Goal: Check status: Check status

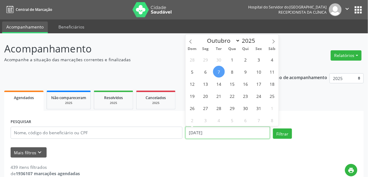
click at [213, 131] on input "[DATE]" at bounding box center [228, 133] width 85 height 12
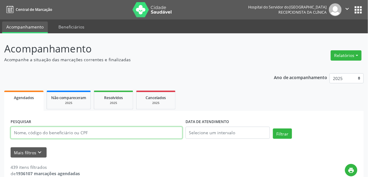
click at [136, 135] on input "text" at bounding box center [97, 133] width 172 height 12
click at [273, 128] on button "Filtrar" at bounding box center [282, 133] width 19 height 10
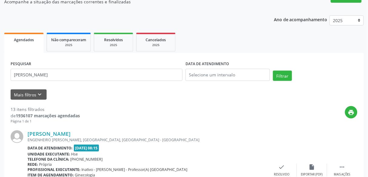
scroll to position [58, 0]
click at [71, 132] on link "[PERSON_NAME]" at bounding box center [49, 133] width 43 height 7
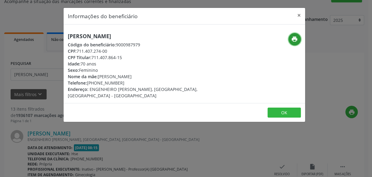
click at [295, 38] on icon "print" at bounding box center [294, 39] width 7 height 7
click at [51, 27] on div "Informações do beneficiário × [PERSON_NAME] Código do beneficiário: 9000987979 …" at bounding box center [186, 88] width 372 height 177
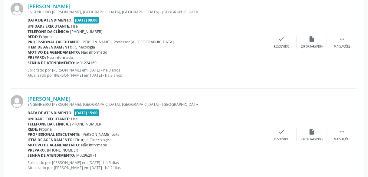
scroll to position [1216, 0]
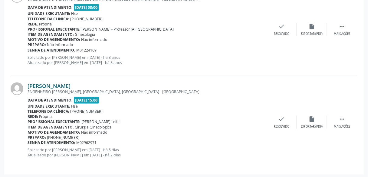
click at [71, 85] on link "[PERSON_NAME]" at bounding box center [49, 85] width 43 height 7
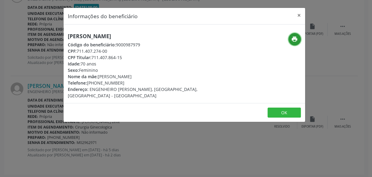
click at [296, 39] on icon "print" at bounding box center [294, 39] width 7 height 7
click at [63, 78] on div "Informações do beneficiário × [PERSON_NAME] Código do beneficiário: 9000987979 …" at bounding box center [184, 65] width 242 height 115
click at [57, 75] on div "Informações do beneficiário × [PERSON_NAME] Código do beneficiário: 9000987979 …" at bounding box center [186, 88] width 372 height 177
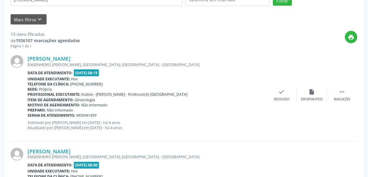
scroll to position [0, 0]
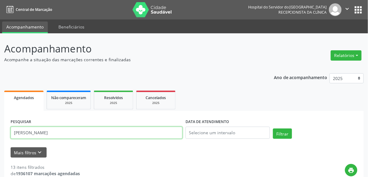
click at [23, 133] on input "[PERSON_NAME]" at bounding box center [97, 133] width 172 height 12
click at [273, 128] on button "Filtrar" at bounding box center [282, 133] width 19 height 10
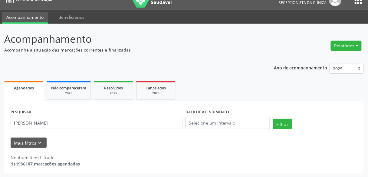
scroll to position [10, 0]
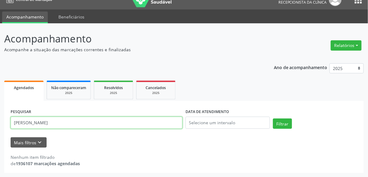
click at [24, 123] on input "[PERSON_NAME]" at bounding box center [97, 123] width 172 height 12
type input "[PERSON_NAME]"
click at [273, 118] on button "Filtrar" at bounding box center [282, 123] width 19 height 10
click at [122, 118] on input "[PERSON_NAME]" at bounding box center [97, 123] width 172 height 12
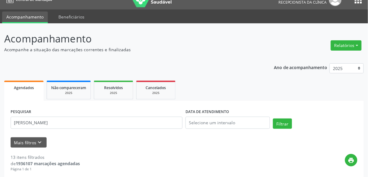
click at [126, 157] on div "print" at bounding box center [219, 163] width 278 height 18
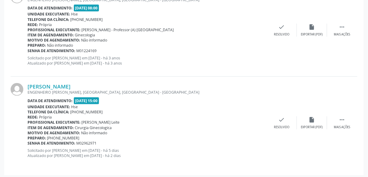
scroll to position [1216, 0]
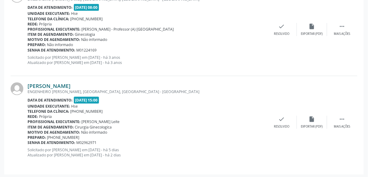
click at [69, 86] on link "[PERSON_NAME]" at bounding box center [49, 85] width 43 height 7
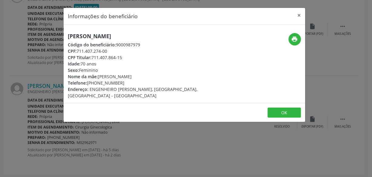
click at [199, 151] on div "Informações do beneficiário × [PERSON_NAME] Código do beneficiário: 9000987979 …" at bounding box center [186, 88] width 372 height 177
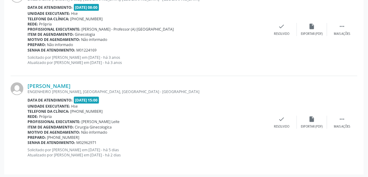
click at [82, 11] on div "Unidade executante: Hse" at bounding box center [147, 13] width 239 height 5
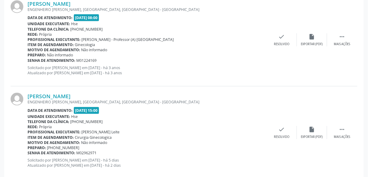
scroll to position [1197, 0]
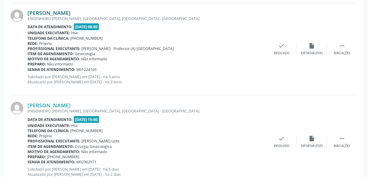
click at [71, 10] on link "[PERSON_NAME]" at bounding box center [49, 12] width 43 height 7
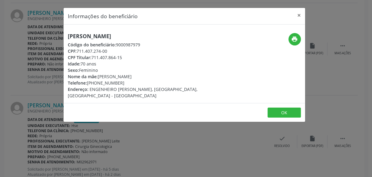
click at [245, 132] on div "Informações do beneficiário × [PERSON_NAME] Código do beneficiário: 9000987979 …" at bounding box center [186, 88] width 372 height 177
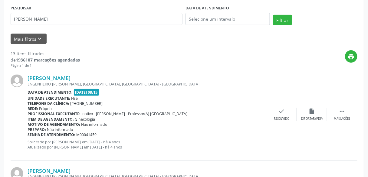
scroll to position [0, 0]
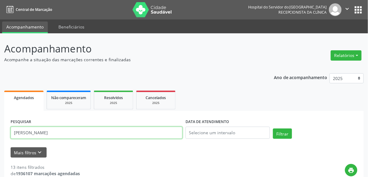
click at [122, 132] on input "[PERSON_NAME]" at bounding box center [97, 133] width 172 height 12
type input "[PERSON_NAME]"
click at [273, 128] on button "Filtrar" at bounding box center [282, 133] width 19 height 10
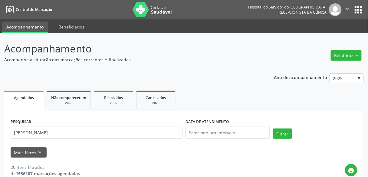
scroll to position [155, 0]
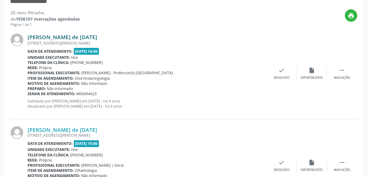
click at [56, 38] on link "[PERSON_NAME] de [DATE]" at bounding box center [63, 37] width 70 height 7
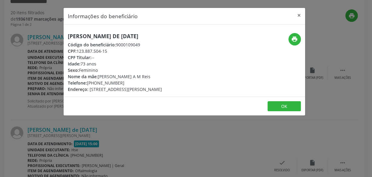
click at [265, 151] on div "Informações do beneficiário × [PERSON_NAME] de [DATE] Código do beneficiário: 9…" at bounding box center [186, 88] width 372 height 177
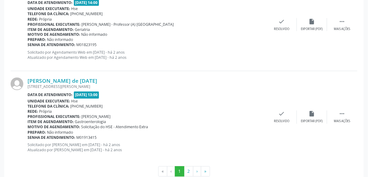
scroll to position [1418, 0]
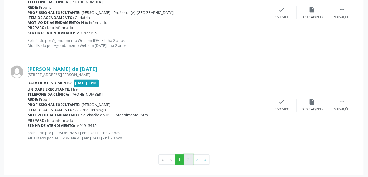
click at [188, 156] on button "2" at bounding box center [188, 160] width 9 height 10
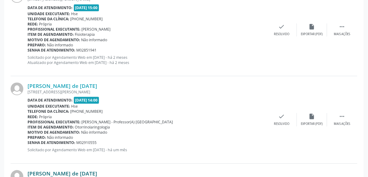
scroll to position [329, 0]
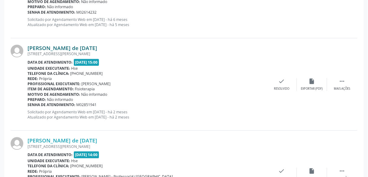
click at [83, 46] on link "[PERSON_NAME] de [DATE]" at bounding box center [63, 48] width 70 height 7
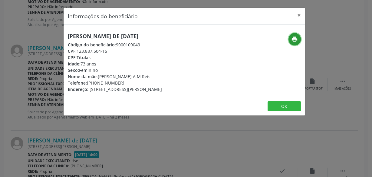
click at [296, 37] on icon "print" at bounding box center [294, 39] width 7 height 7
click at [245, 150] on div "Informações do beneficiário × [PERSON_NAME] de [DATE] Código do beneficiário: 9…" at bounding box center [186, 88] width 372 height 177
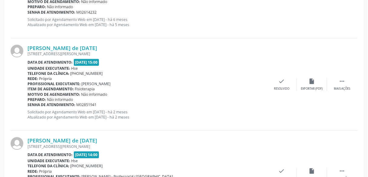
click at [155, 99] on div "Preparo: Não informado" at bounding box center [147, 99] width 239 height 5
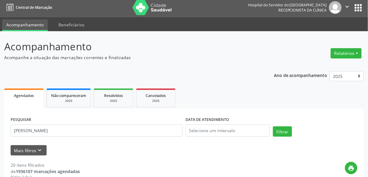
scroll to position [0, 0]
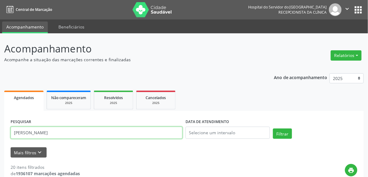
click at [122, 134] on input "[PERSON_NAME]" at bounding box center [97, 133] width 172 height 12
click at [273, 128] on button "Filtrar" at bounding box center [282, 133] width 19 height 10
click at [146, 133] on input "geneci do [PERSON_NAME]" at bounding box center [97, 133] width 172 height 12
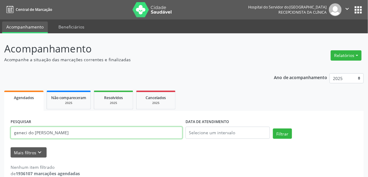
click at [146, 133] on input "geneci do [PERSON_NAME]" at bounding box center [97, 133] width 172 height 12
type input "[PERSON_NAME]"
click at [273, 128] on button "Filtrar" at bounding box center [282, 133] width 19 height 10
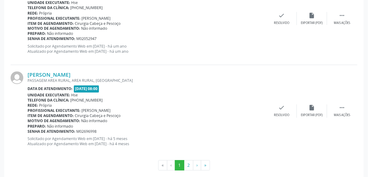
scroll to position [1418, 0]
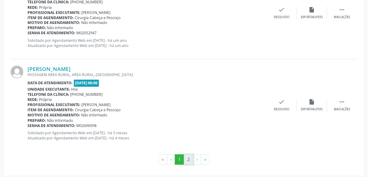
click at [185, 156] on button "2" at bounding box center [188, 160] width 9 height 10
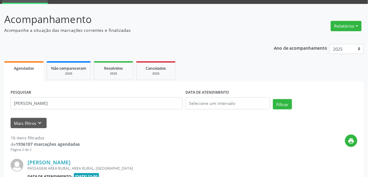
scroll to position [119, 0]
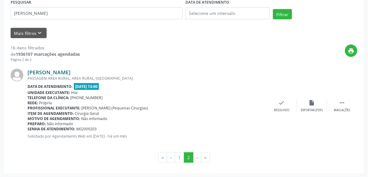
click at [71, 71] on link "[PERSON_NAME]" at bounding box center [49, 72] width 43 height 7
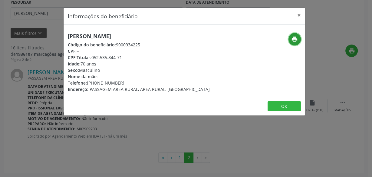
click at [291, 38] on button "print" at bounding box center [295, 39] width 12 height 12
click at [170, 127] on div "Informações do beneficiário × [PERSON_NAME] Código do beneficiário: 9000934225 …" at bounding box center [186, 88] width 372 height 177
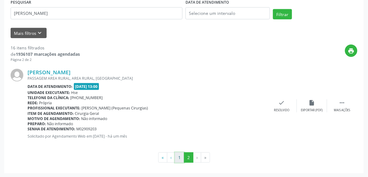
click at [178, 153] on button "1" at bounding box center [179, 157] width 9 height 10
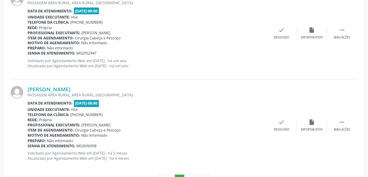
scroll to position [1418, 0]
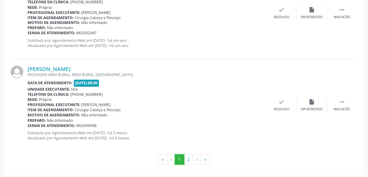
click at [178, 155] on button "1" at bounding box center [179, 160] width 9 height 10
click at [124, 6] on div "Rede: [GEOGRAPHIC_DATA]" at bounding box center [147, 7] width 239 height 5
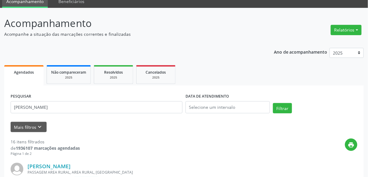
scroll to position [0, 0]
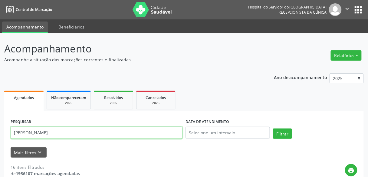
drag, startPoint x: 78, startPoint y: 131, endPoint x: 0, endPoint y: 127, distance: 78.3
click at [273, 128] on button "Filtrar" at bounding box center [282, 133] width 19 height 10
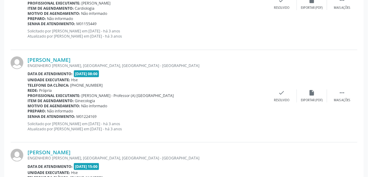
scroll to position [1216, 0]
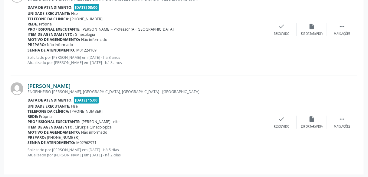
click at [71, 82] on link "[PERSON_NAME]" at bounding box center [49, 85] width 43 height 7
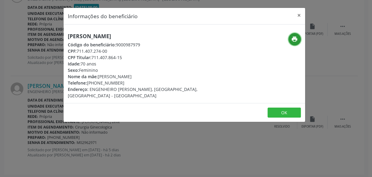
click at [292, 37] on icon "print" at bounding box center [294, 39] width 7 height 7
click at [299, 10] on button "×" at bounding box center [299, 15] width 12 height 15
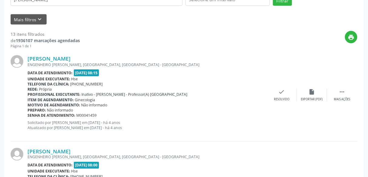
scroll to position [0, 0]
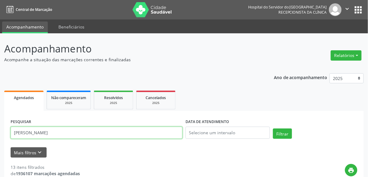
drag, startPoint x: 70, startPoint y: 134, endPoint x: 0, endPoint y: 131, distance: 70.3
paste input "2222507472"
click at [273, 128] on button "Filtrar" at bounding box center [282, 133] width 19 height 10
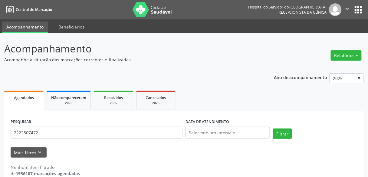
scroll to position [10, 0]
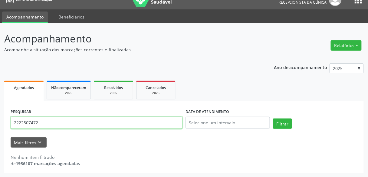
click at [25, 120] on input "2222507472" at bounding box center [97, 123] width 172 height 12
click at [22, 121] on input "2222507472" at bounding box center [97, 123] width 172 height 12
click at [273, 118] on button "Filtrar" at bounding box center [282, 123] width 19 height 10
drag, startPoint x: 58, startPoint y: 127, endPoint x: 19, endPoint y: 127, distance: 39.1
click at [19, 127] on input "222507472" at bounding box center [97, 123] width 172 height 12
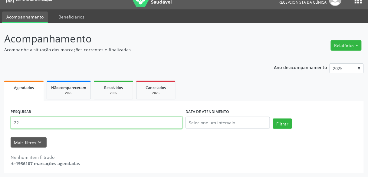
type input "2"
click at [81, 119] on input "text" at bounding box center [97, 123] width 172 height 12
type input "geneci do [PERSON_NAME]"
click at [273, 118] on button "Filtrar" at bounding box center [282, 123] width 19 height 10
drag, startPoint x: 59, startPoint y: 120, endPoint x: 2, endPoint y: 122, distance: 57.3
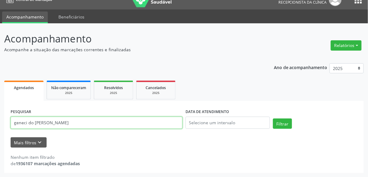
click at [2, 122] on div "Acompanhamento Acompanhe a situação das marcações correntes e finalizadas Relat…" at bounding box center [184, 100] width 368 height 154
type input "geneci do [PERSON_NAME]"
click at [273, 118] on button "Filtrar" at bounding box center [282, 123] width 19 height 10
drag, startPoint x: 58, startPoint y: 121, endPoint x: 0, endPoint y: 113, distance: 58.4
click at [0, 113] on div "Acompanhamento Acompanhe a situação das marcações correntes e finalizadas Relat…" at bounding box center [184, 100] width 368 height 154
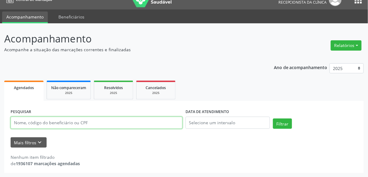
paste input "geneci do [PERSON_NAME]"
type input "g"
type input "[PERSON_NAME]"
click at [273, 118] on button "Filtrar" at bounding box center [282, 123] width 19 height 10
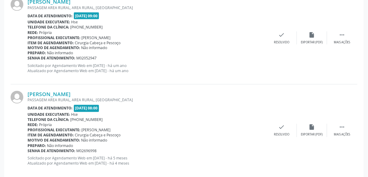
scroll to position [1418, 0]
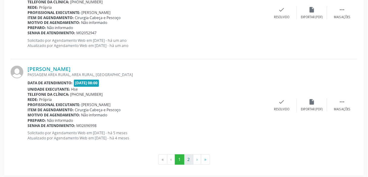
drag, startPoint x: 185, startPoint y: 151, endPoint x: 188, endPoint y: 154, distance: 3.6
click at [188, 155] on button "2" at bounding box center [188, 160] width 9 height 10
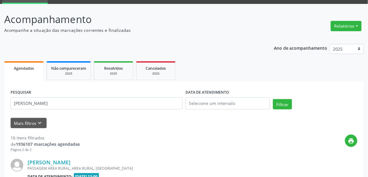
scroll to position [119, 0]
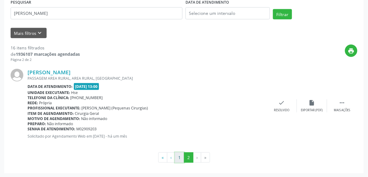
click at [181, 156] on button "1" at bounding box center [179, 157] width 9 height 10
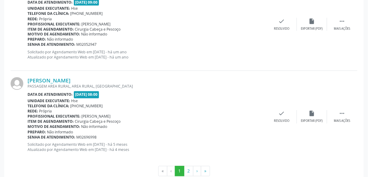
scroll to position [1418, 0]
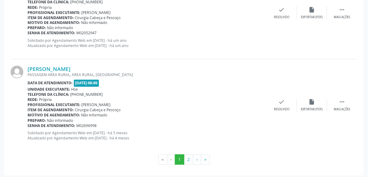
drag, startPoint x: 96, startPoint y: 65, endPoint x: 24, endPoint y: 65, distance: 72.4
click at [24, 65] on div "[PERSON_NAME] [GEOGRAPHIC_DATA], AREA RURAL, [GEOGRAPHIC_DATA] Data de atendime…" at bounding box center [184, 105] width 347 height 92
copy div "[PERSON_NAME]"
click at [187, 155] on button "2" at bounding box center [188, 160] width 9 height 10
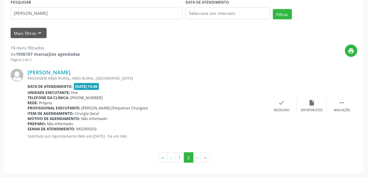
scroll to position [0, 0]
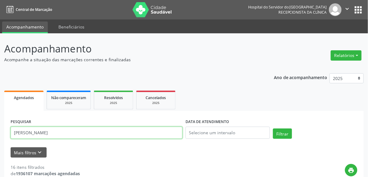
drag, startPoint x: 94, startPoint y: 132, endPoint x: 0, endPoint y: 137, distance: 93.8
click at [0, 137] on div "Acompanhamento Acompanhe a situação das marcações correntes e finalizadas Relat…" at bounding box center [184, 165] width 368 height 264
paste input "[PERSON_NAME]"
type input "[PERSON_NAME]"
click at [273, 128] on button "Filtrar" at bounding box center [282, 133] width 19 height 10
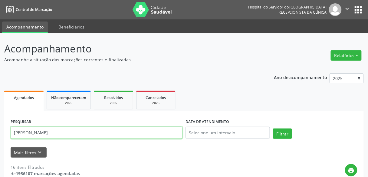
drag, startPoint x: 68, startPoint y: 134, endPoint x: 0, endPoint y: 125, distance: 68.5
click at [273, 128] on button "Filtrar" at bounding box center [282, 133] width 19 height 10
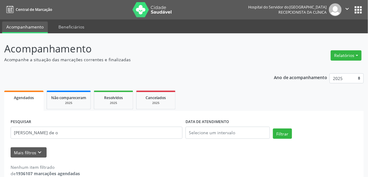
scroll to position [10, 0]
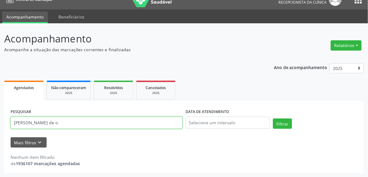
click at [89, 125] on input "[PERSON_NAME] de o" at bounding box center [97, 123] width 172 height 12
click at [273, 118] on button "Filtrar" at bounding box center [282, 123] width 19 height 10
click at [89, 125] on input "[PERSON_NAME]" at bounding box center [97, 123] width 172 height 12
click at [273, 118] on button "Filtrar" at bounding box center [282, 123] width 19 height 10
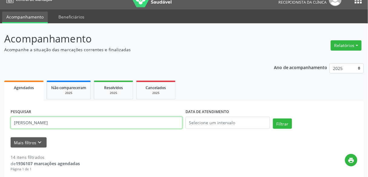
click at [50, 123] on input "[PERSON_NAME]" at bounding box center [97, 123] width 172 height 12
type input "[PERSON_NAME]"
click at [273, 118] on button "Filtrar" at bounding box center [282, 123] width 19 height 10
drag, startPoint x: 60, startPoint y: 119, endPoint x: 0, endPoint y: 108, distance: 60.8
click at [0, 108] on div "Acompanhamento Acompanhe a situação das marcações correntes e finalizadas Relat…" at bounding box center [184, 100] width 368 height 154
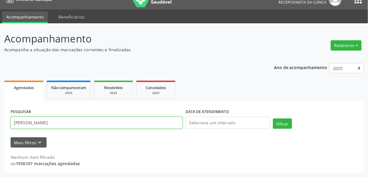
click at [273, 118] on button "Filtrar" at bounding box center [282, 123] width 19 height 10
drag, startPoint x: 54, startPoint y: 123, endPoint x: 5, endPoint y: 120, distance: 49.4
click at [5, 120] on div "PESQUISAR [PERSON_NAME] r DATA DE ATENDIMENTO Filtrar UNIDADE EXECUTANTE Seleci…" at bounding box center [184, 137] width 360 height 72
click at [273, 118] on button "Filtrar" at bounding box center [282, 123] width 19 height 10
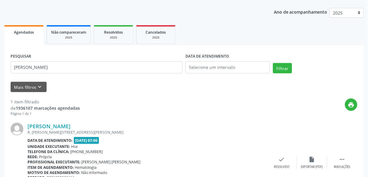
scroll to position [108, 0]
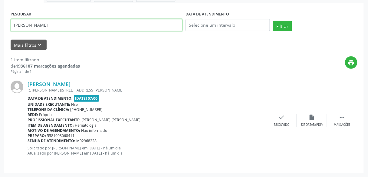
click at [76, 26] on input "[PERSON_NAME]" at bounding box center [97, 25] width 172 height 12
click at [54, 25] on input "[PERSON_NAME]" at bounding box center [97, 25] width 172 height 12
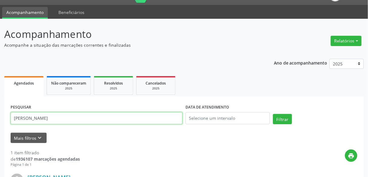
scroll to position [15, 0]
click at [52, 122] on input "[PERSON_NAME]" at bounding box center [97, 118] width 172 height 12
click at [273, 114] on button "Filtrar" at bounding box center [282, 119] width 19 height 10
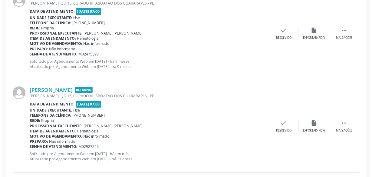
scroll to position [1027, 0]
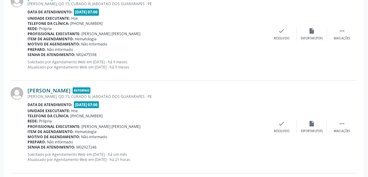
click at [69, 88] on link "[PERSON_NAME]" at bounding box center [49, 90] width 43 height 7
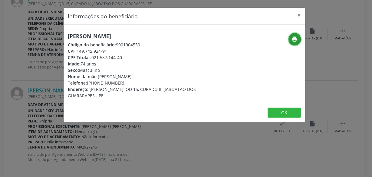
click at [292, 42] on icon "print" at bounding box center [294, 39] width 7 height 7
click at [31, 121] on div "Informações do beneficiário × [PERSON_NAME] Código do beneficiário: 9001004550 …" at bounding box center [186, 88] width 372 height 177
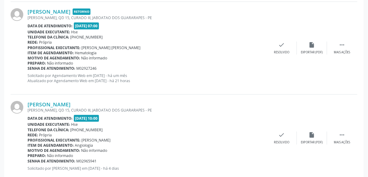
scroll to position [1104, 0]
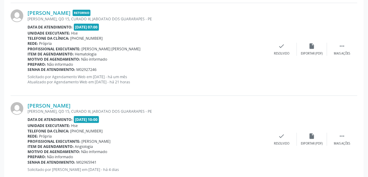
click at [17, 108] on img at bounding box center [17, 108] width 13 height 13
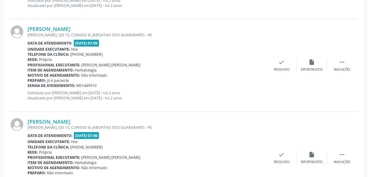
scroll to position [627, 0]
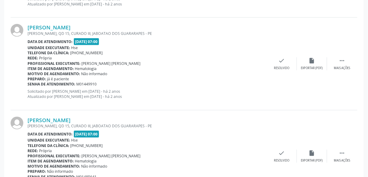
click at [112, 93] on p "Solicitado por [PERSON_NAME] em [DATE] - há 2 anos Atualizado por [PERSON_NAME]…" at bounding box center [147, 94] width 239 height 10
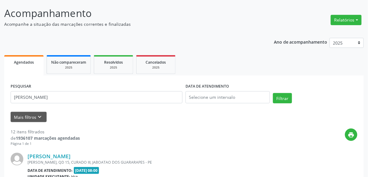
scroll to position [16, 0]
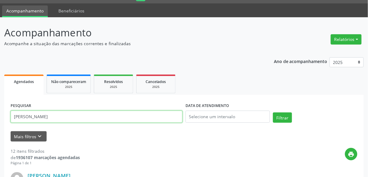
click at [47, 113] on input "[PERSON_NAME]" at bounding box center [97, 117] width 172 height 12
paste input "[PERSON_NAME]"
click at [273, 112] on button "Filtrar" at bounding box center [282, 117] width 19 height 10
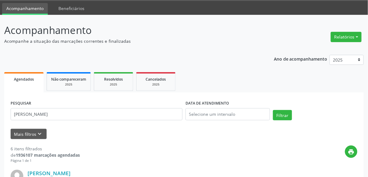
scroll to position [0, 0]
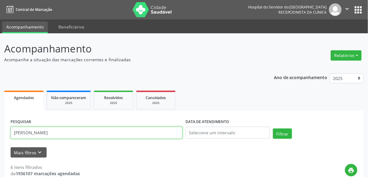
click at [170, 131] on input "[PERSON_NAME]" at bounding box center [97, 133] width 172 height 12
paste input "[PERSON_NAME]"
click at [273, 128] on button "Filtrar" at bounding box center [282, 133] width 19 height 10
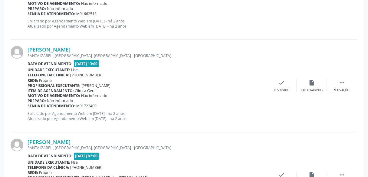
scroll to position [1418, 0]
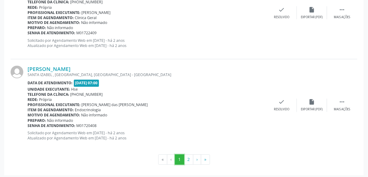
click at [184, 158] on button "1" at bounding box center [179, 160] width 9 height 10
click at [185, 158] on button "2" at bounding box center [188, 160] width 9 height 10
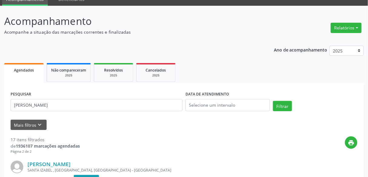
scroll to position [0, 0]
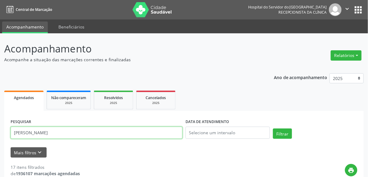
click at [97, 134] on input "[PERSON_NAME]" at bounding box center [97, 133] width 172 height 12
click at [273, 128] on button "Filtrar" at bounding box center [282, 133] width 19 height 10
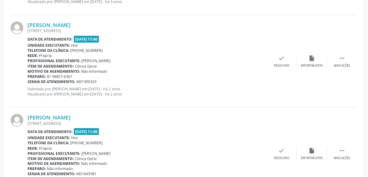
scroll to position [1418, 0]
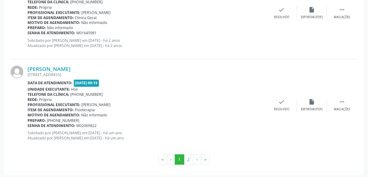
click at [189, 155] on button "2" at bounding box center [188, 160] width 9 height 10
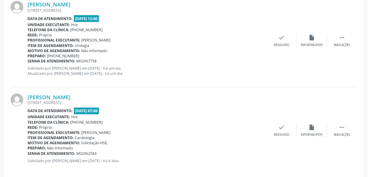
scroll to position [212, 0]
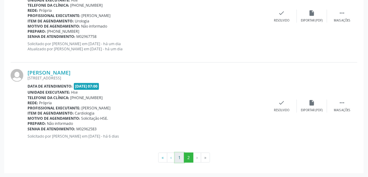
click at [177, 154] on button "1" at bounding box center [179, 158] width 9 height 10
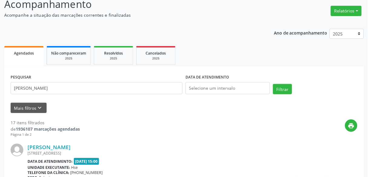
scroll to position [0, 0]
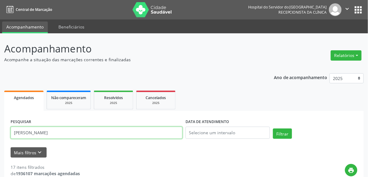
click at [107, 134] on input "[PERSON_NAME]" at bounding box center [97, 133] width 172 height 12
paste input "[PERSON_NAME]"
type input "[PERSON_NAME]"
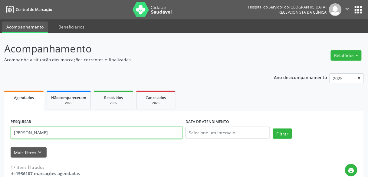
click at [273, 128] on button "Filtrar" at bounding box center [282, 133] width 19 height 10
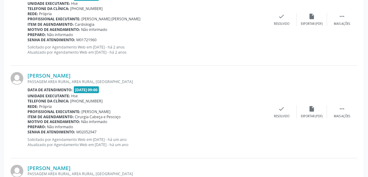
scroll to position [1418, 0]
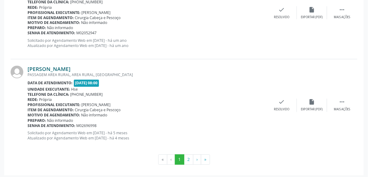
click at [71, 67] on link "[PERSON_NAME]" at bounding box center [49, 69] width 43 height 7
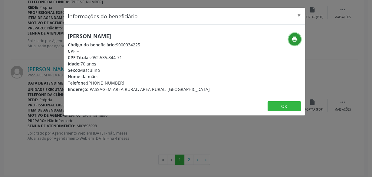
click at [292, 44] on button "print" at bounding box center [295, 39] width 12 height 12
click at [28, 45] on div "Informações do beneficiário × [PERSON_NAME] Código do beneficiário: 9000934225 …" at bounding box center [186, 88] width 372 height 177
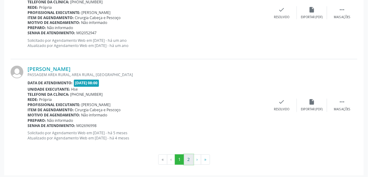
click at [187, 160] on button "2" at bounding box center [188, 160] width 9 height 10
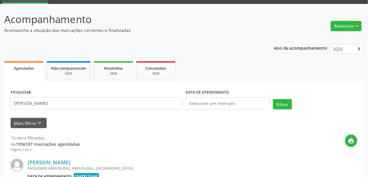
scroll to position [119, 0]
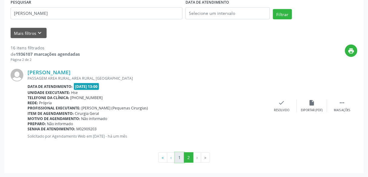
click at [180, 158] on button "1" at bounding box center [179, 157] width 9 height 10
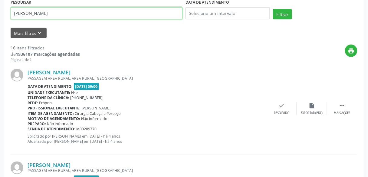
click at [108, 16] on input "[PERSON_NAME]" at bounding box center [97, 13] width 172 height 12
